Goal: Complete application form

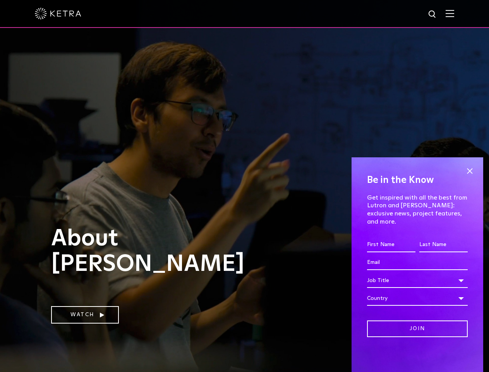
click at [244, 14] on div at bounding box center [244, 13] width 419 height 27
click at [454, 14] on img at bounding box center [450, 13] width 9 height 7
click at [417, 287] on div "Job Title" at bounding box center [417, 280] width 101 height 15
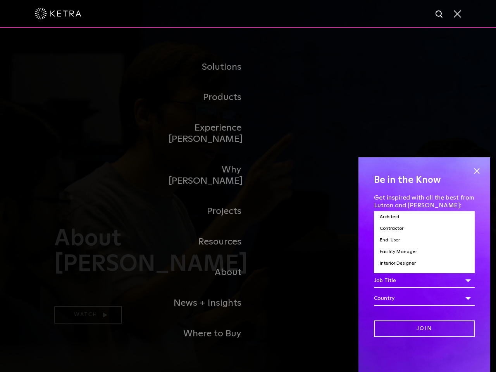
click at [417, 280] on div "Job Title" at bounding box center [424, 280] width 101 height 15
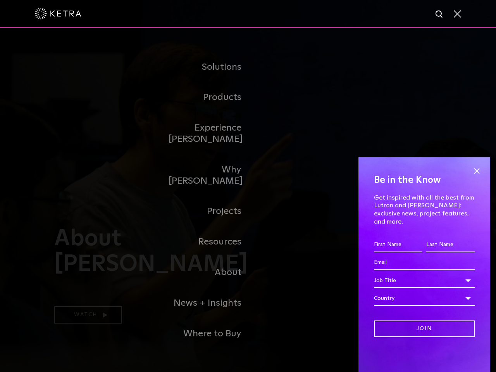
click at [417, 298] on div "Country" at bounding box center [424, 298] width 101 height 15
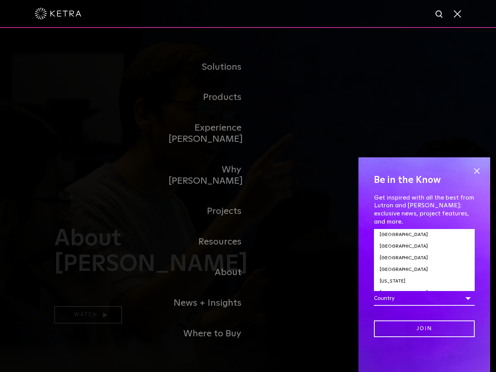
click at [417, 328] on input "Join" at bounding box center [424, 328] width 101 height 17
